Goal: Task Accomplishment & Management: Use online tool/utility

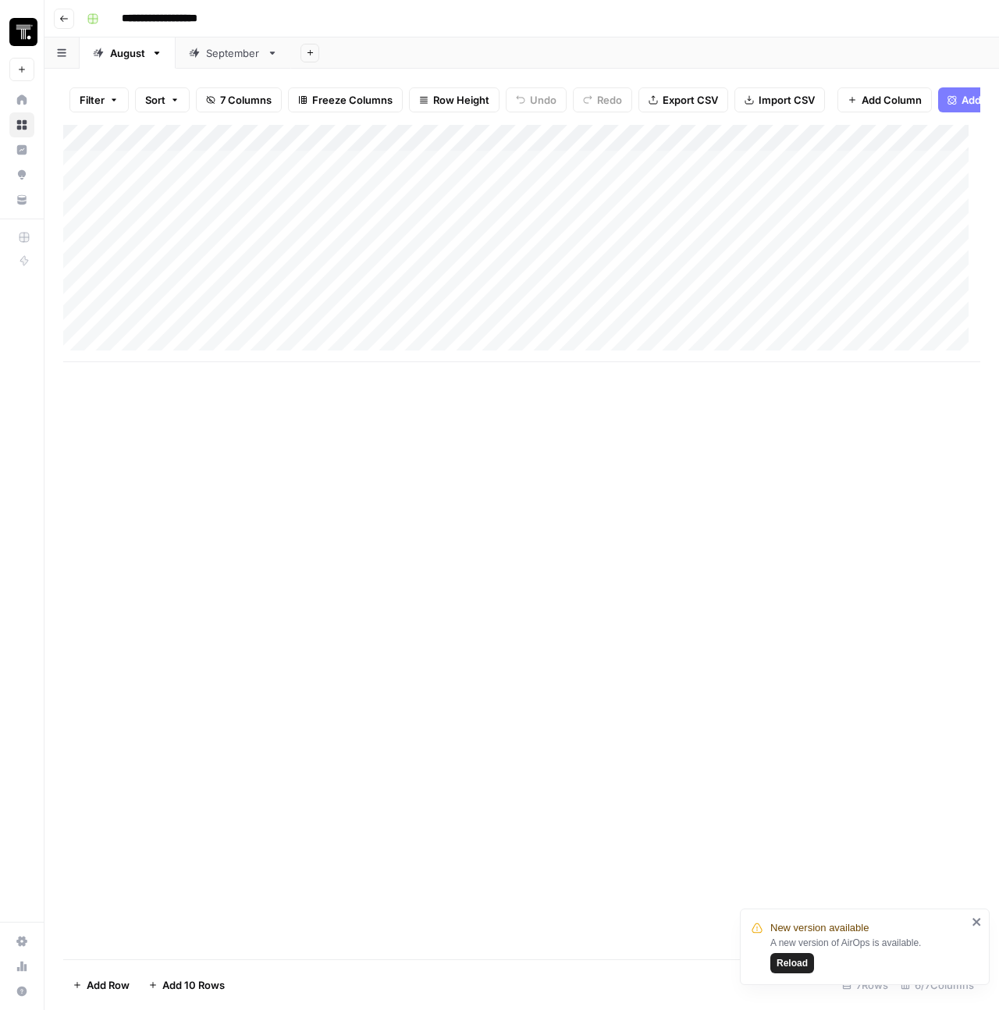
click at [66, 28] on button "Go back" at bounding box center [64, 19] width 20 height 20
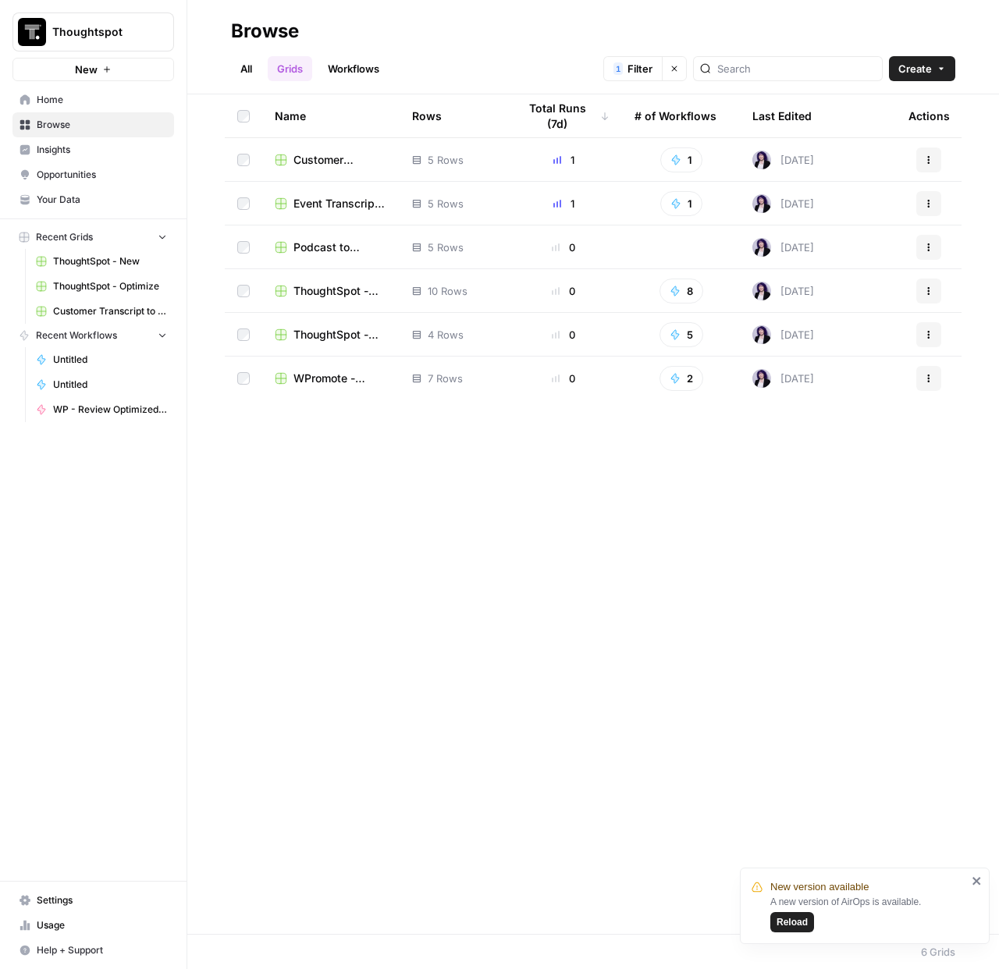
click at [105, 414] on span "WP - Review Optimized Article" at bounding box center [110, 410] width 114 height 14
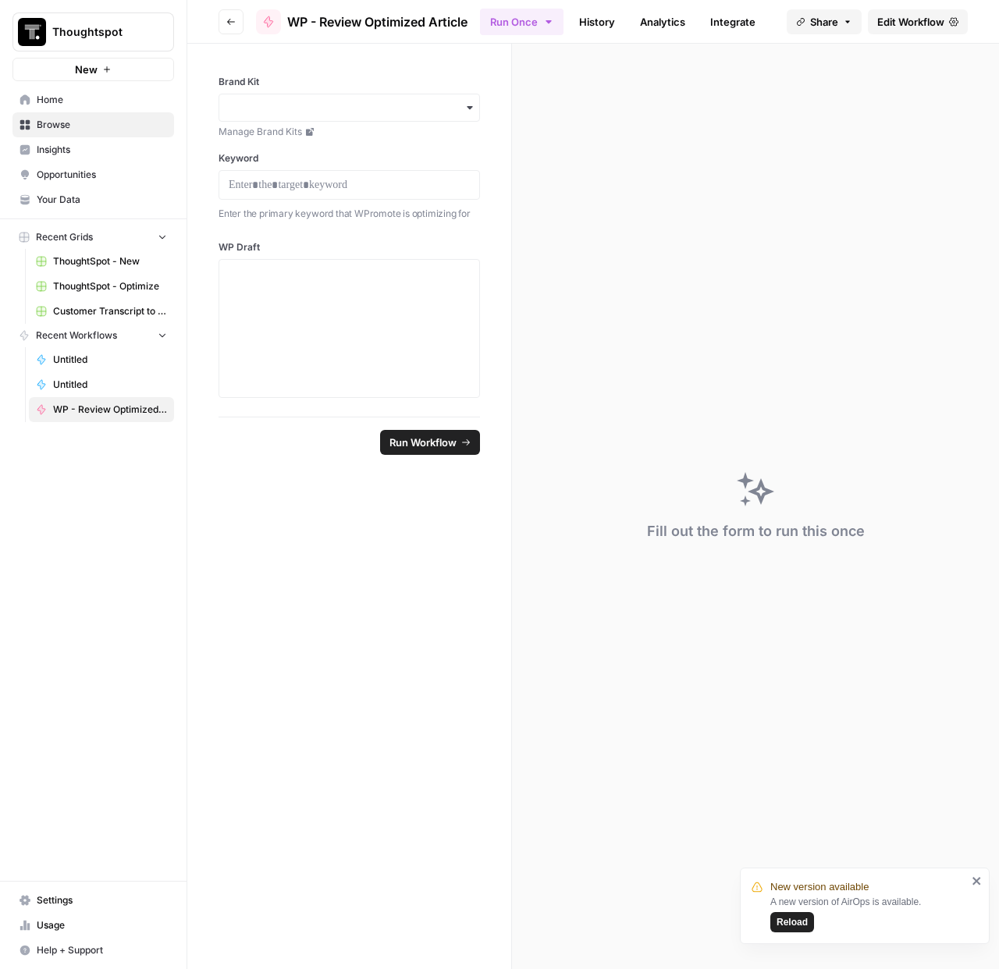
click at [98, 305] on span "Customer Transcript to Case Study" at bounding box center [110, 311] width 114 height 14
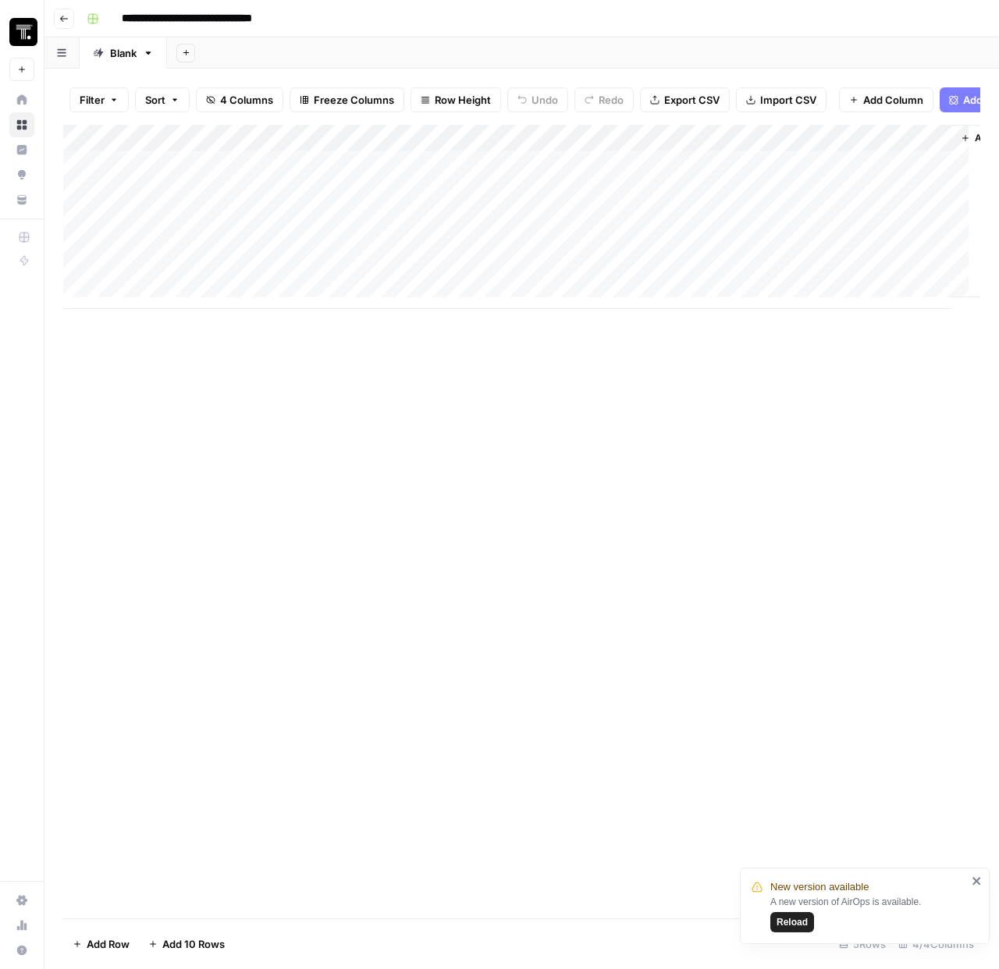
click at [367, 176] on div "Add Column" at bounding box center [521, 217] width 917 height 184
click at [792, 272] on div "Add Column" at bounding box center [521, 217] width 917 height 184
click at [858, 171] on div "Add Column" at bounding box center [521, 217] width 917 height 184
click at [679, 176] on div "Add Column" at bounding box center [521, 217] width 917 height 184
